Goal: Task Accomplishment & Management: Manage account settings

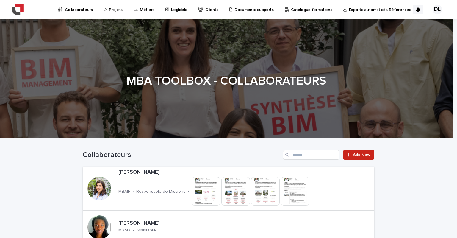
click at [117, 13] on link "Projets" at bounding box center [114, 9] width 22 height 18
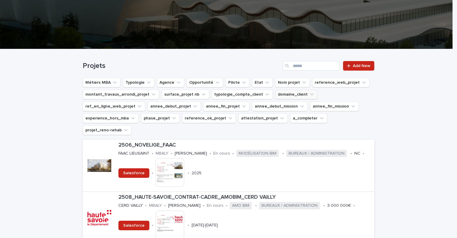
scroll to position [89, 0]
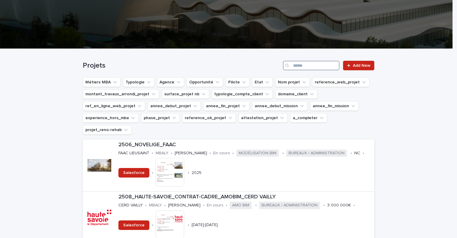
click at [305, 61] on input "Search" at bounding box center [311, 66] width 57 height 10
paste input "**********"
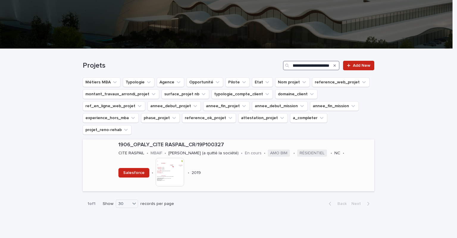
type input "**********"
click at [209, 142] on p "1906_OPALY_CITE RASPAIL_CR/19P100327" at bounding box center [244, 145] width 253 height 7
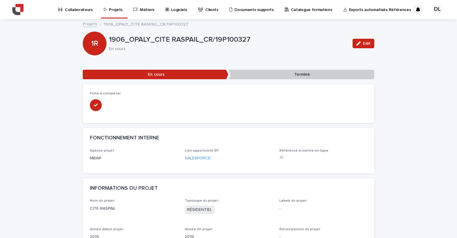
click at [209, 133] on div "FONCTIONNEMENT INTERNE" at bounding box center [228, 138] width 291 height 21
click at [370, 41] on button "Edit" at bounding box center [363, 44] width 22 height 10
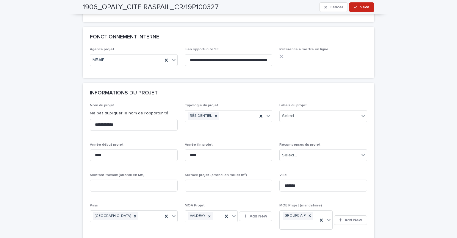
scroll to position [149, 0]
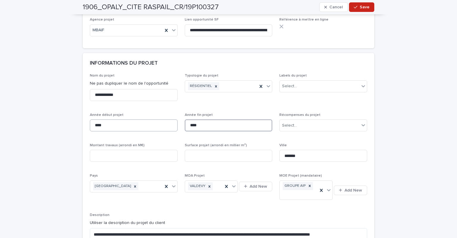
drag, startPoint x: 201, startPoint y: 125, endPoint x: 171, endPoint y: 127, distance: 29.5
click at [172, 127] on div "**********" at bounding box center [228, 174] width 277 height 202
click at [231, 98] on span "Typologie du projet RÉSIDENTIEL" at bounding box center [229, 89] width 88 height 32
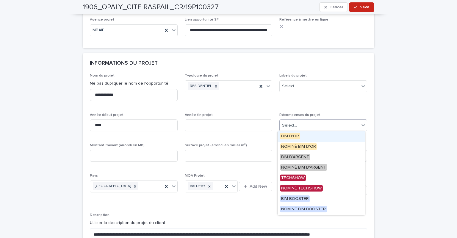
click at [288, 125] on div "Select..." at bounding box center [289, 125] width 15 height 6
click at [288, 105] on div "**********" at bounding box center [228, 174] width 277 height 202
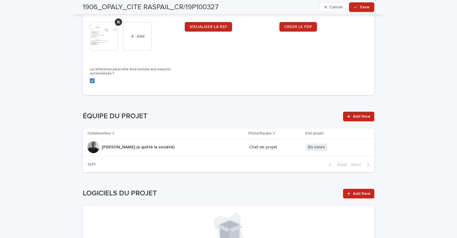
scroll to position [773, 0]
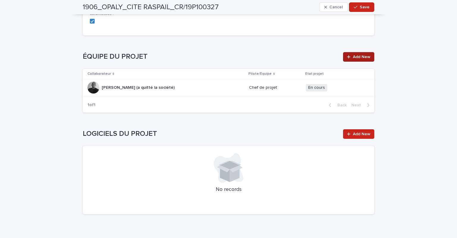
click at [359, 55] on span "Add New" at bounding box center [362, 57] width 18 height 4
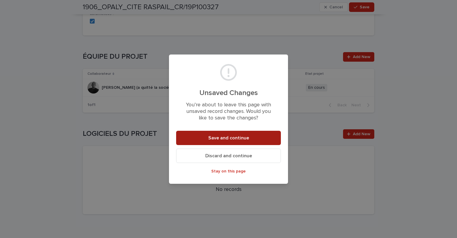
click at [261, 134] on button "Save and continue" at bounding box center [228, 138] width 105 height 14
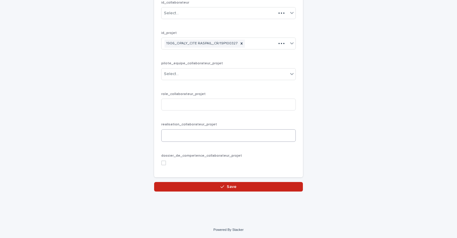
scroll to position [59, 0]
click at [211, 7] on div "id_collaborateur Select..." at bounding box center [228, 12] width 134 height 23
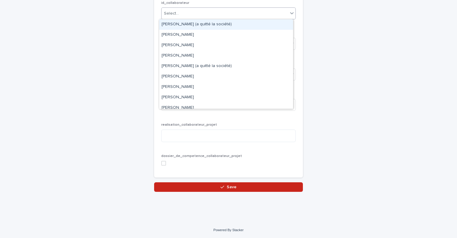
click at [213, 13] on div "Select..." at bounding box center [225, 14] width 126 height 10
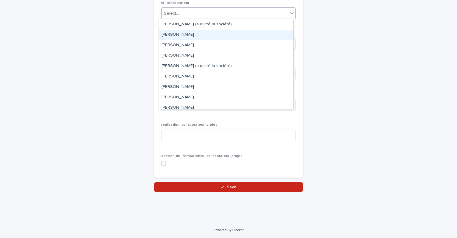
type input "*"
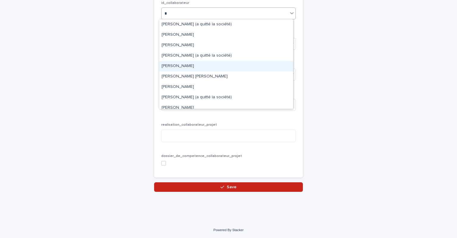
click at [182, 66] on div "[PERSON_NAME]" at bounding box center [226, 66] width 134 height 10
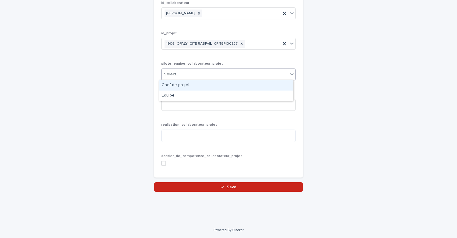
click at [183, 72] on div "Select..." at bounding box center [225, 74] width 126 height 10
click at [191, 83] on div "Chef de projet" at bounding box center [226, 85] width 134 height 10
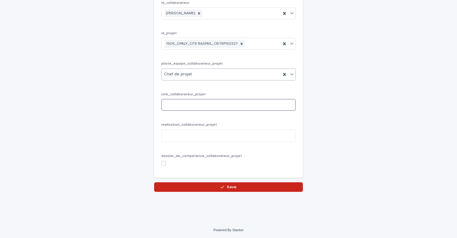
click at [184, 101] on input at bounding box center [228, 105] width 134 height 12
click at [136, 147] on div "👨‍👩‍👧‍👦🏬 collaborateur_projet: add new Loading... Saving… Loading... Saving… Lo…" at bounding box center [228, 75] width 291 height 231
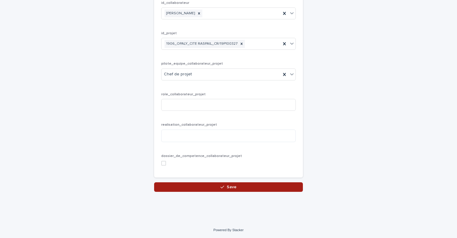
click at [201, 183] on button "Save" at bounding box center [228, 187] width 149 height 10
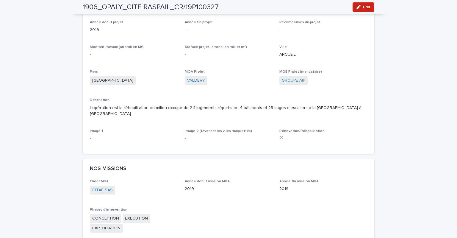
scroll to position [238, 0]
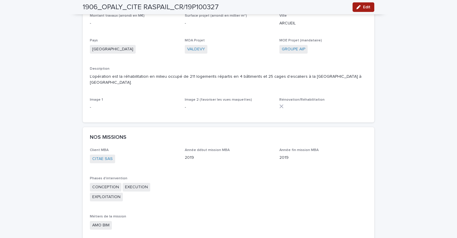
click at [358, 8] on icon "button" at bounding box center [358, 7] width 4 height 4
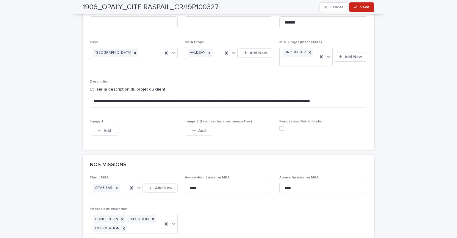
scroll to position [297, 0]
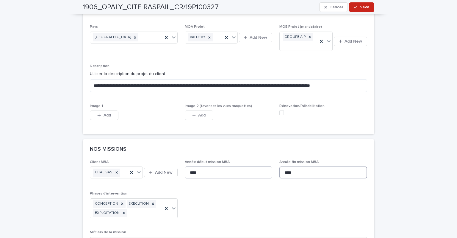
drag, startPoint x: 310, startPoint y: 166, endPoint x: 267, endPoint y: 170, distance: 43.3
click at [351, 7] on button "Save" at bounding box center [361, 7] width 25 height 10
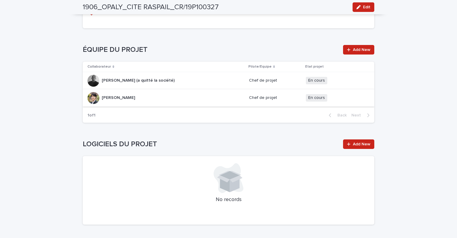
scroll to position [654, 0]
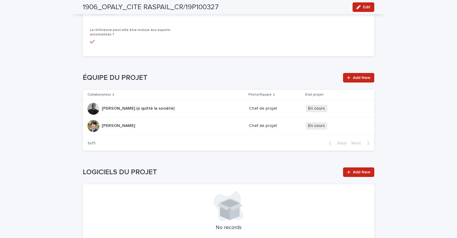
click at [292, 106] on p "Chef de projet" at bounding box center [275, 108] width 52 height 5
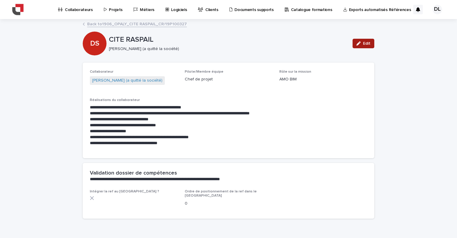
click at [353, 41] on button "Edit" at bounding box center [363, 44] width 22 height 10
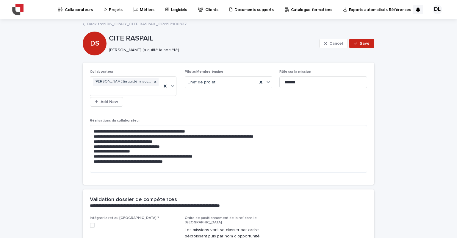
click at [320, 39] on button "Cancel" at bounding box center [333, 44] width 29 height 10
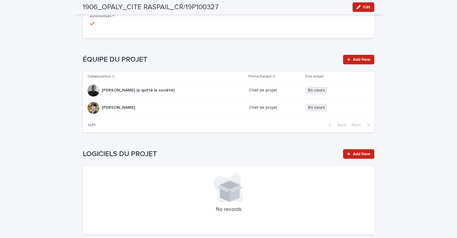
scroll to position [714, 0]
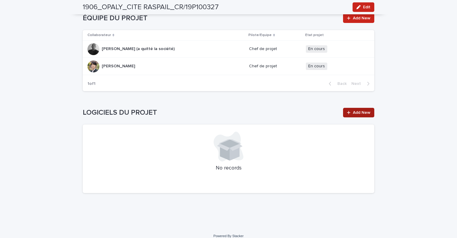
click at [353, 110] on span "Add New" at bounding box center [362, 112] width 18 height 4
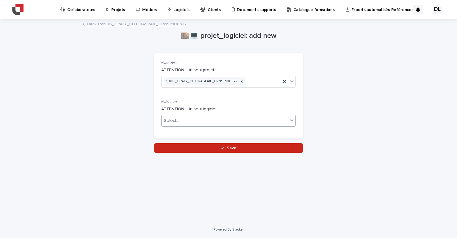
click at [203, 119] on div "Select..." at bounding box center [225, 121] width 126 height 10
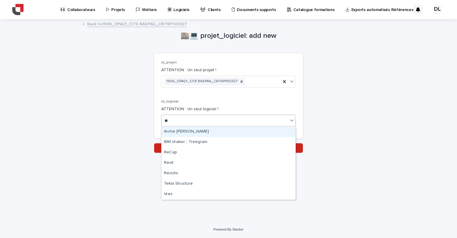
type input "***"
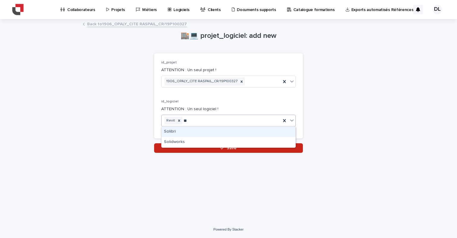
type input "***"
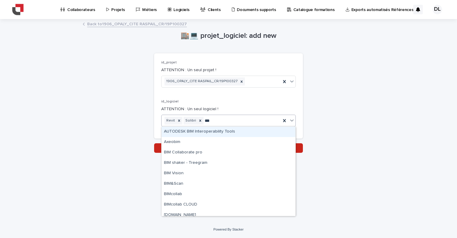
type input "****"
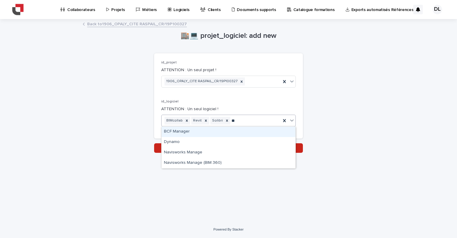
type input "***"
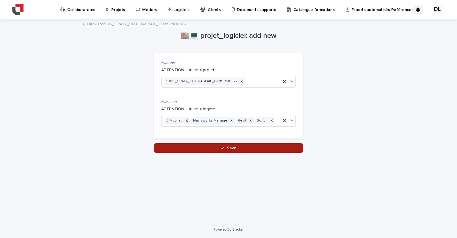
click at [219, 148] on button "Save" at bounding box center [228, 148] width 149 height 10
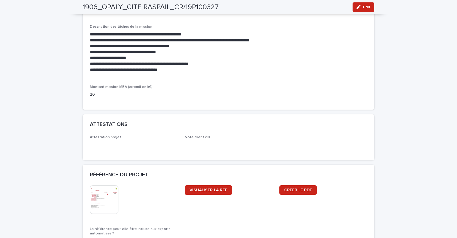
scroll to position [466, 0]
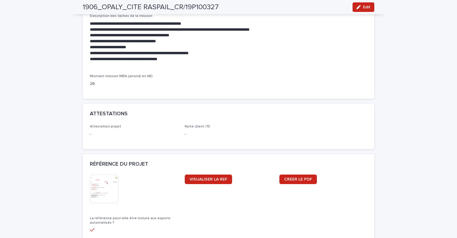
click at [318, 104] on div "ATTESTATIONS" at bounding box center [228, 114] width 291 height 21
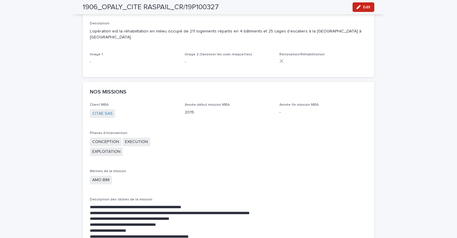
scroll to position [253, 0]
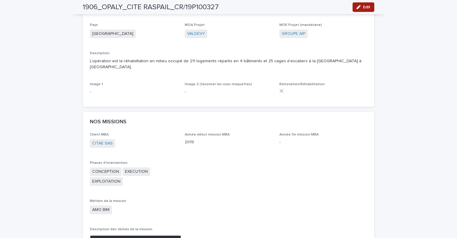
click at [363, 8] on span "Edit" at bounding box center [366, 7] width 7 height 4
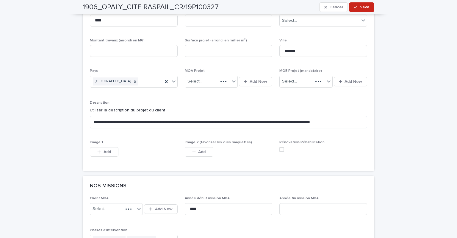
scroll to position [284, 0]
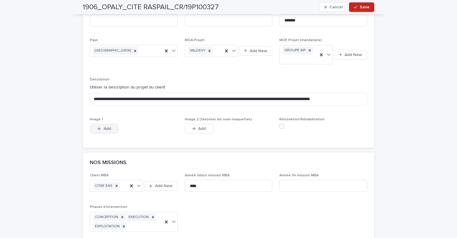
click at [106, 126] on span "Add" at bounding box center [107, 128] width 7 height 4
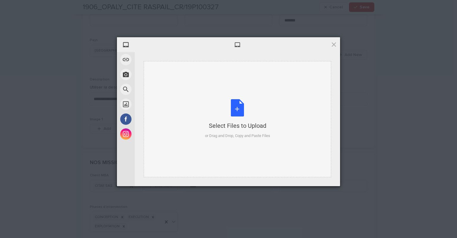
click at [230, 119] on div "Select Files to Upload or Drag and Drop, Copy and Paste Files" at bounding box center [237, 119] width 65 height 40
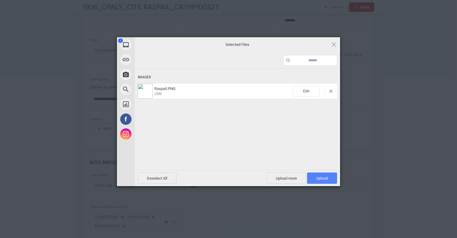
click at [319, 177] on span "Upload 1" at bounding box center [322, 178] width 12 height 4
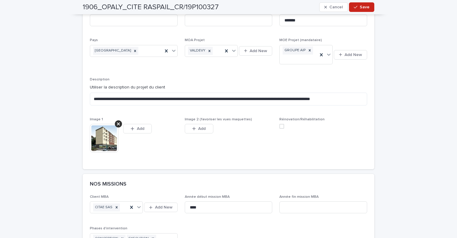
scroll to position [295, 0]
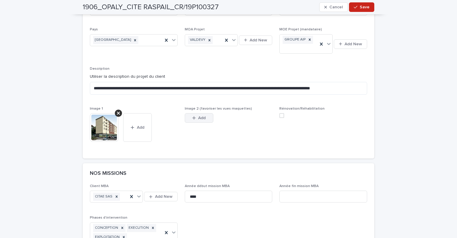
click at [202, 116] on span "Add" at bounding box center [201, 118] width 7 height 4
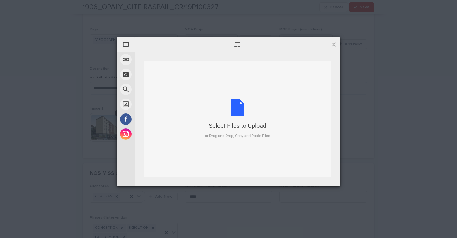
click at [200, 95] on div "Select Files to Upload or Drag and Drop, Copy and Paste Files" at bounding box center [237, 119] width 187 height 116
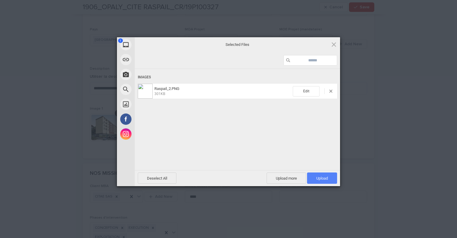
click at [317, 175] on span "Upload 1" at bounding box center [322, 177] width 30 height 11
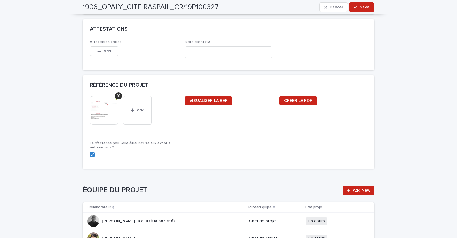
scroll to position [652, 0]
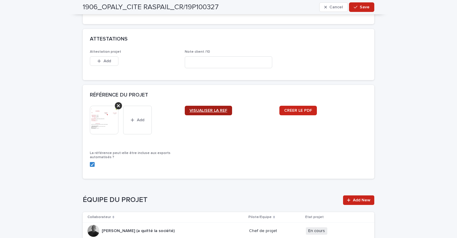
click at [205, 108] on span "VISUALISER LA REF" at bounding box center [208, 110] width 38 height 4
click at [354, 1] on div "1906_OPALY_CITE RASPAIL_CR/19P100327 Cancel Save" at bounding box center [228, 7] width 291 height 14
click at [354, 6] on icon "button" at bounding box center [356, 7] width 4 height 4
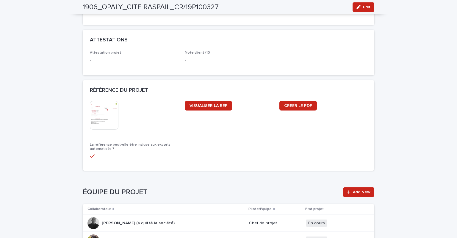
scroll to position [562, 0]
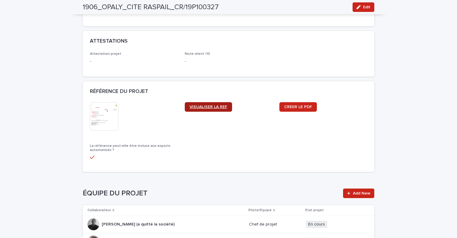
click at [214, 104] on link "VISUALISER LA REF" at bounding box center [208, 107] width 47 height 10
click at [211, 104] on link "VISUALISER LA REF" at bounding box center [208, 107] width 47 height 10
click at [364, 7] on span "Edit" at bounding box center [366, 7] width 7 height 4
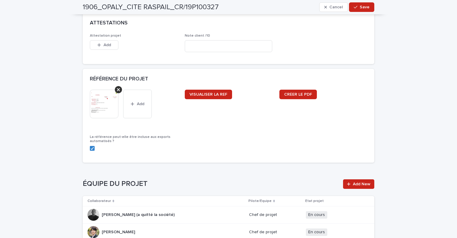
scroll to position [680, 0]
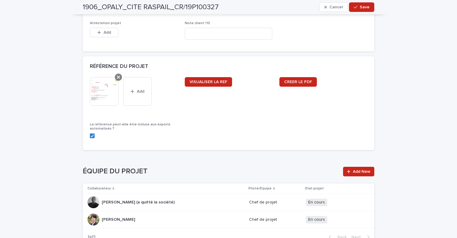
click at [117, 75] on icon at bounding box center [118, 77] width 3 height 5
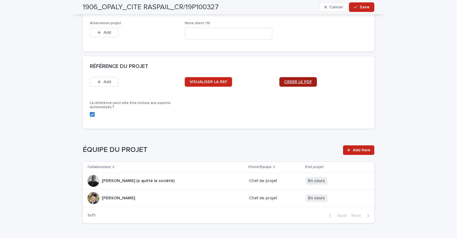
click at [296, 77] on link "CRÉER LE PDF" at bounding box center [297, 82] width 37 height 10
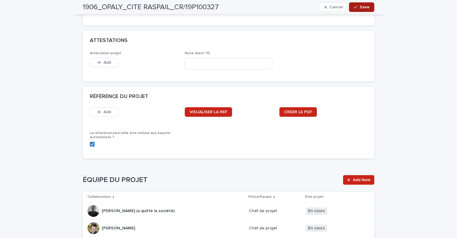
click at [360, 9] on span "Save" at bounding box center [365, 7] width 10 height 4
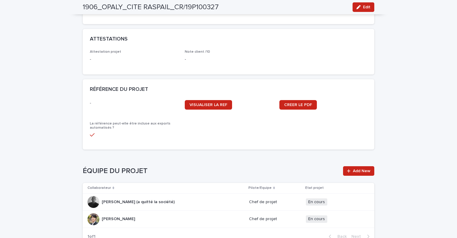
scroll to position [561, 0]
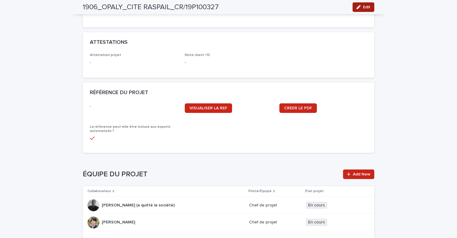
click at [360, 8] on div "button" at bounding box center [359, 7] width 7 height 4
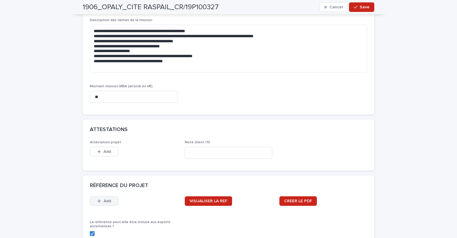
click at [110, 196] on button "Add" at bounding box center [104, 201] width 29 height 10
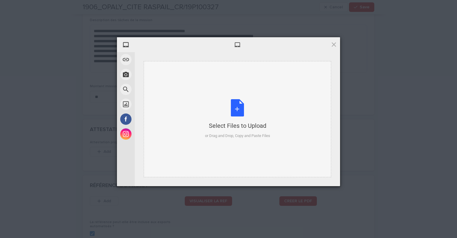
click at [235, 110] on div "Select Files to Upload or Drag and Drop, Copy and Paste Files" at bounding box center [237, 119] width 65 height 40
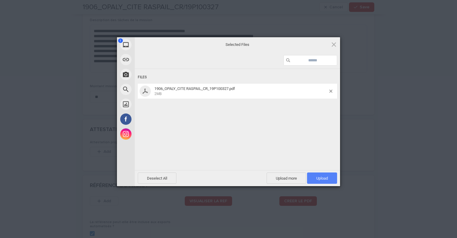
click at [327, 175] on span "Upload 1" at bounding box center [322, 177] width 30 height 11
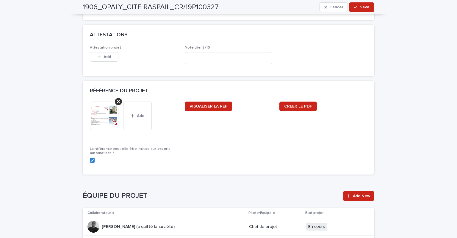
scroll to position [656, 0]
click at [364, 7] on span "Save" at bounding box center [365, 7] width 10 height 4
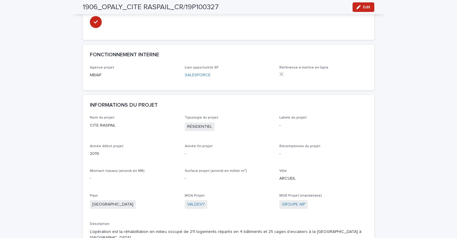
scroll to position [83, 0]
click at [363, 161] on div "Récompenses du projet -" at bounding box center [323, 153] width 88 height 18
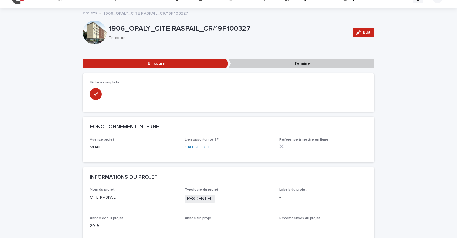
scroll to position [0, 0]
